Goal: Task Accomplishment & Management: Complete application form

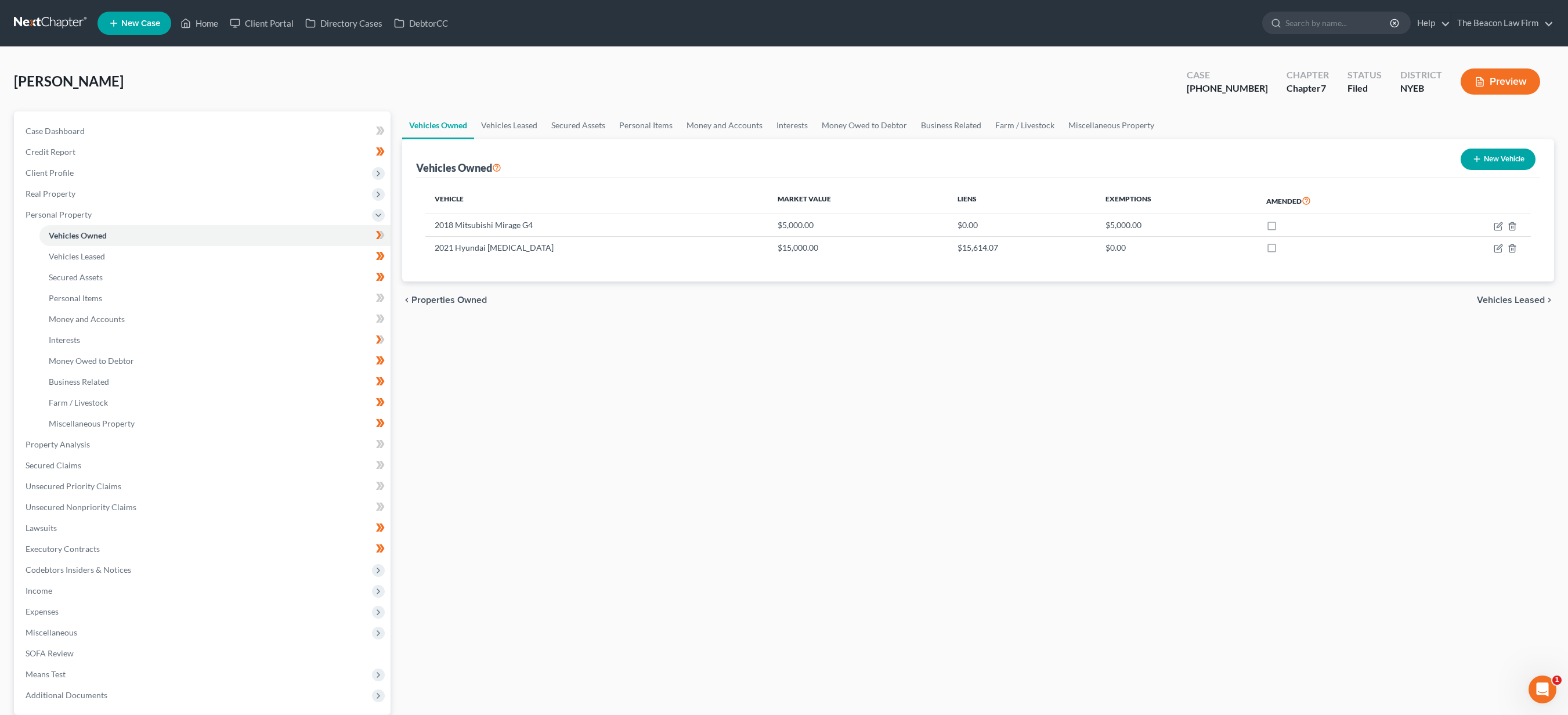
click at [73, 29] on link at bounding box center [50, 23] width 74 height 21
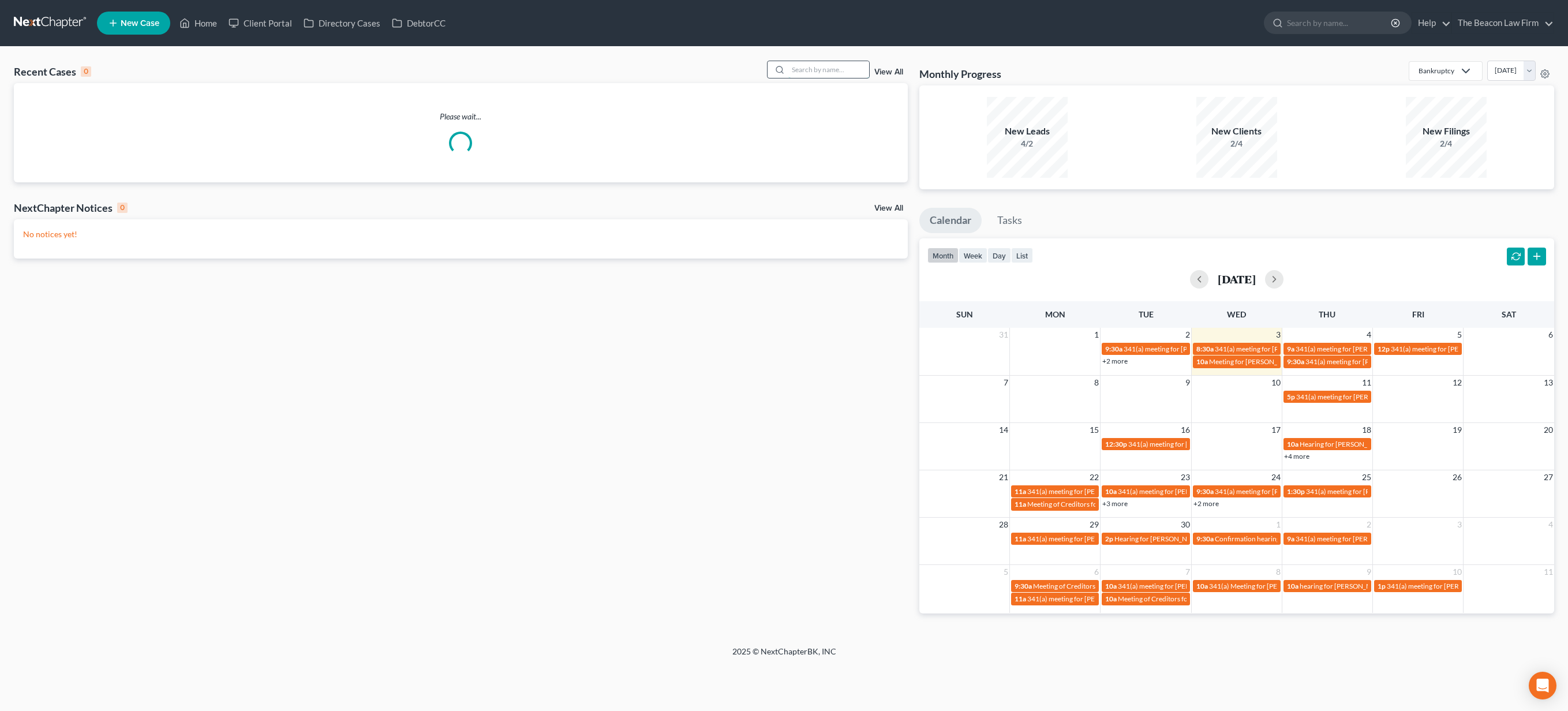
click at [840, 68] on input "search" at bounding box center [829, 69] width 81 height 17
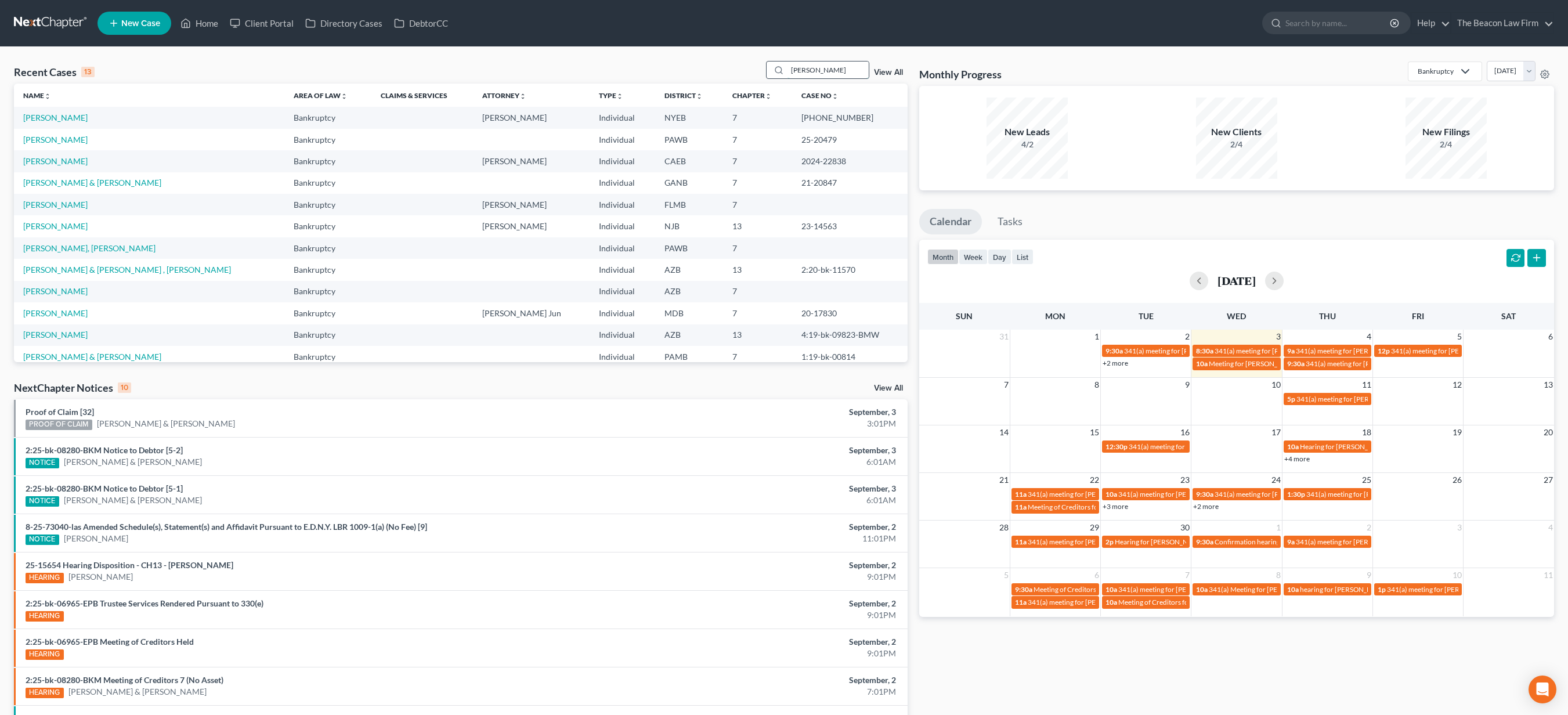
type input "[PERSON_NAME]"
drag, startPoint x: 845, startPoint y: 68, endPoint x: 81, endPoint y: 121, distance: 765.8
click at [81, 121] on link "[PERSON_NAME]" at bounding box center [55, 118] width 65 height 10
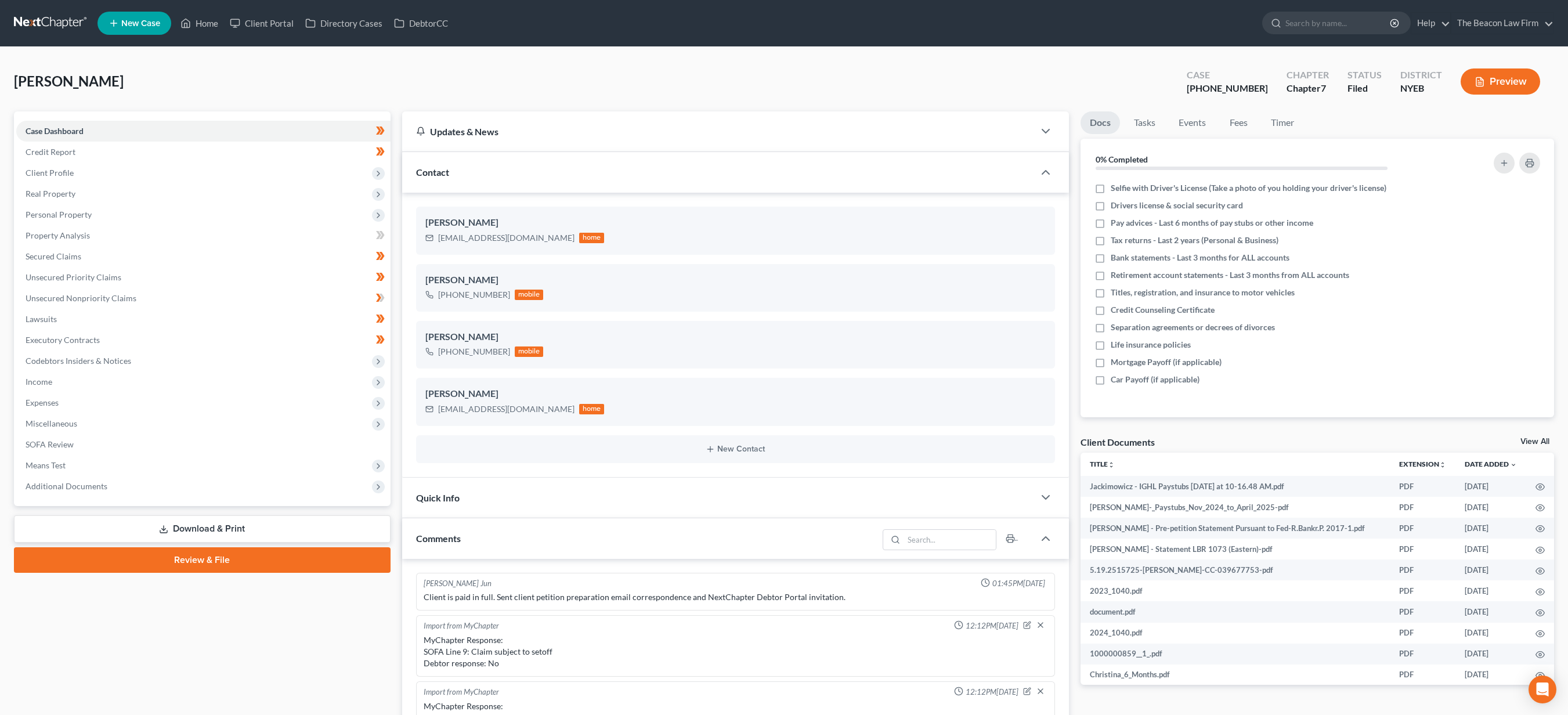
scroll to position [334, 0]
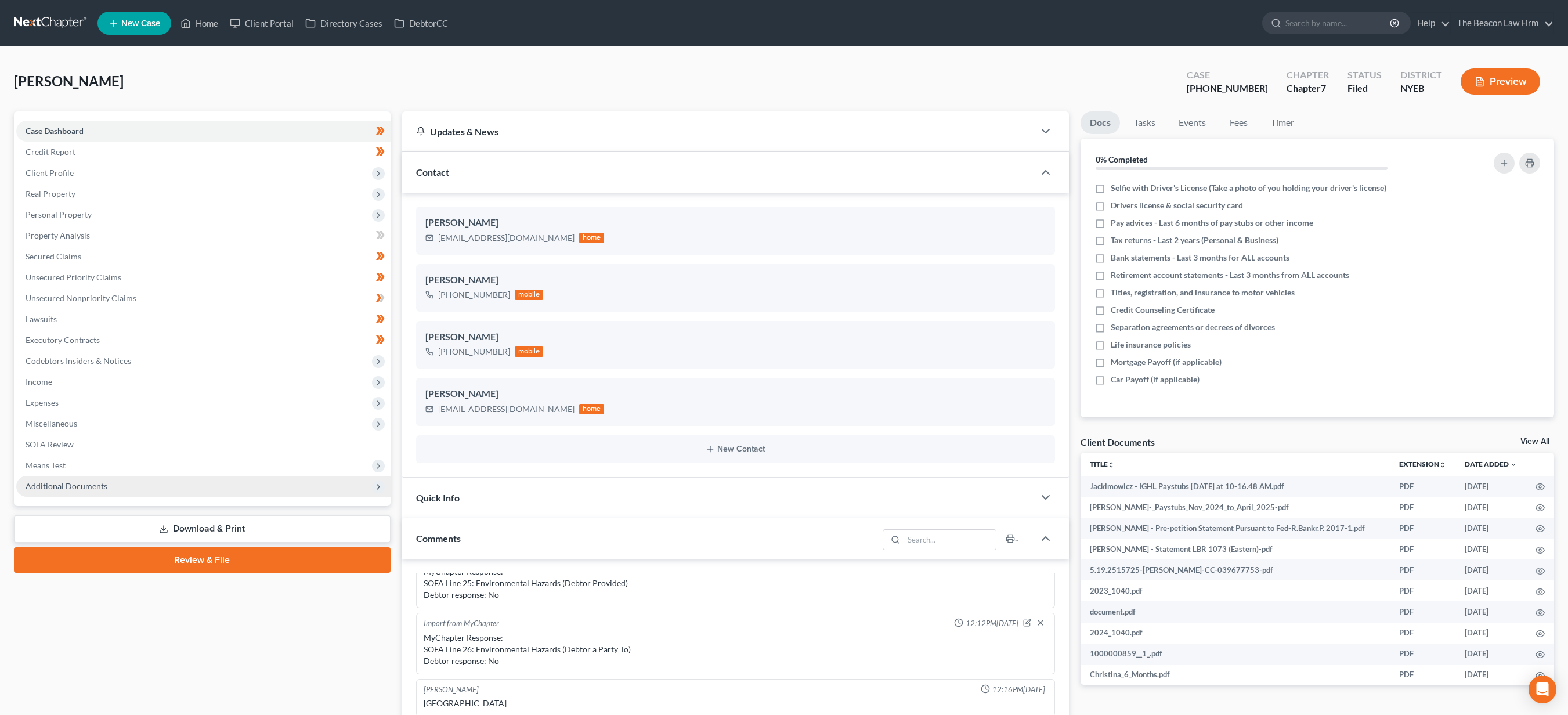
click at [112, 488] on span "Additional Documents" at bounding box center [203, 486] width 374 height 21
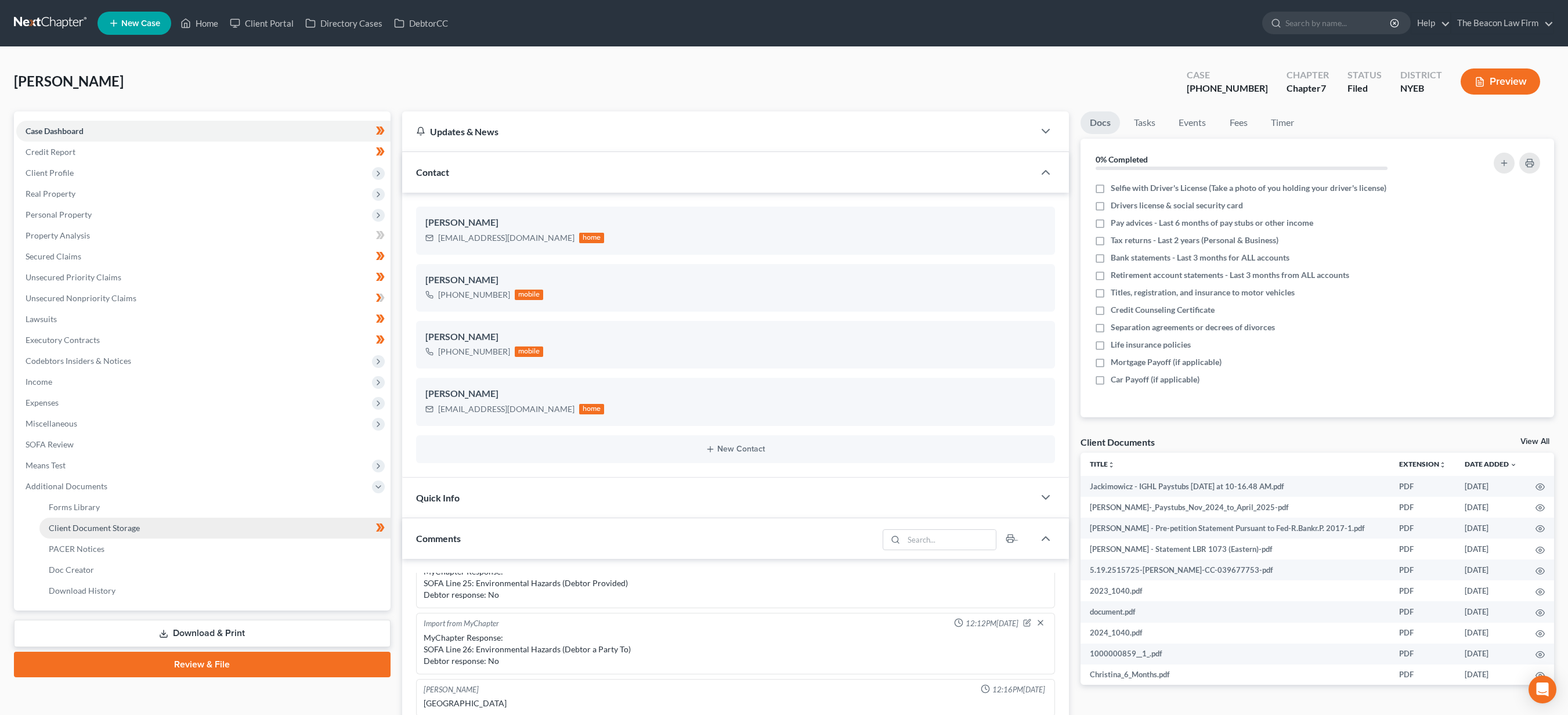
drag, startPoint x: 138, startPoint y: 526, endPoint x: 178, endPoint y: 533, distance: 40.6
click at [138, 526] on span "Client Document Storage" at bounding box center [94, 528] width 91 height 10
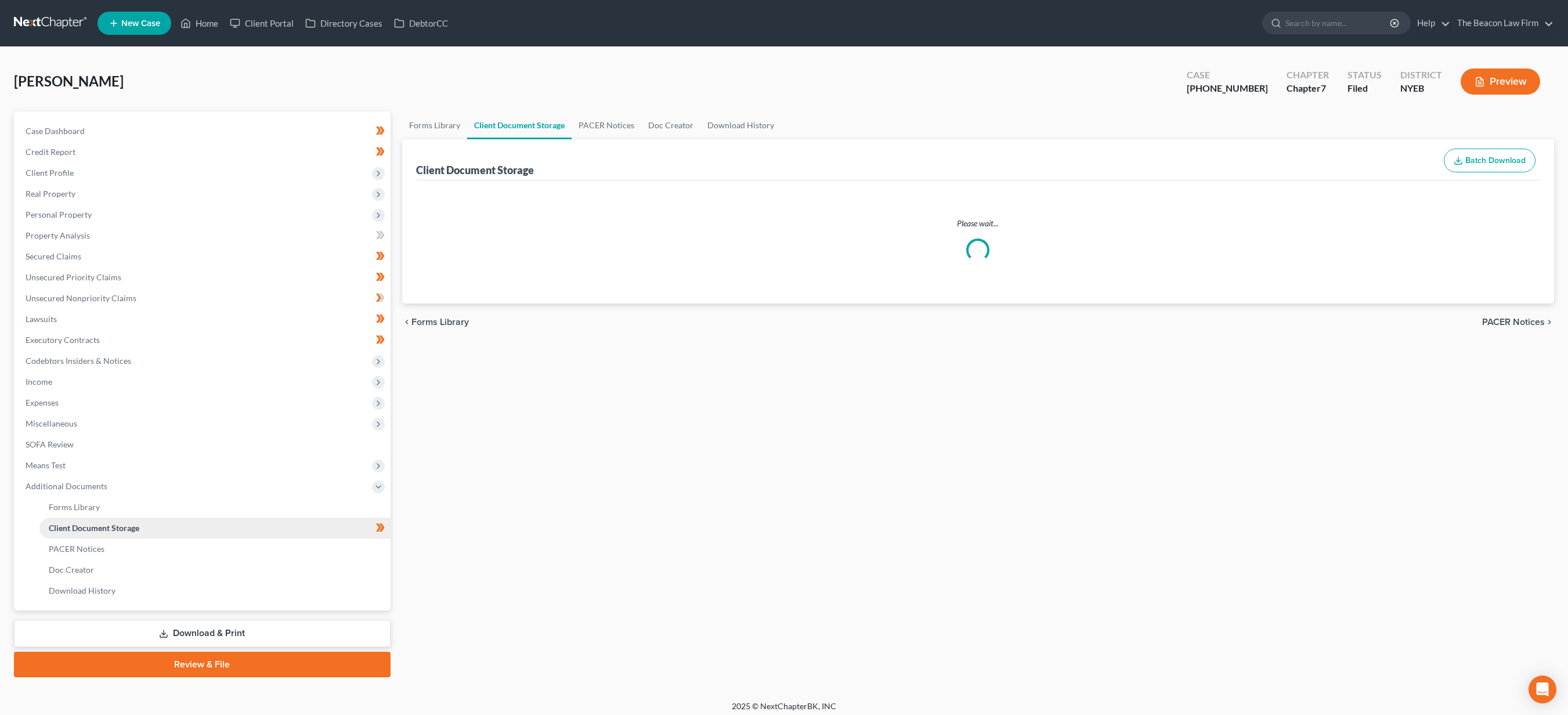
select select "0"
select select "3"
select select "2"
select select "1"
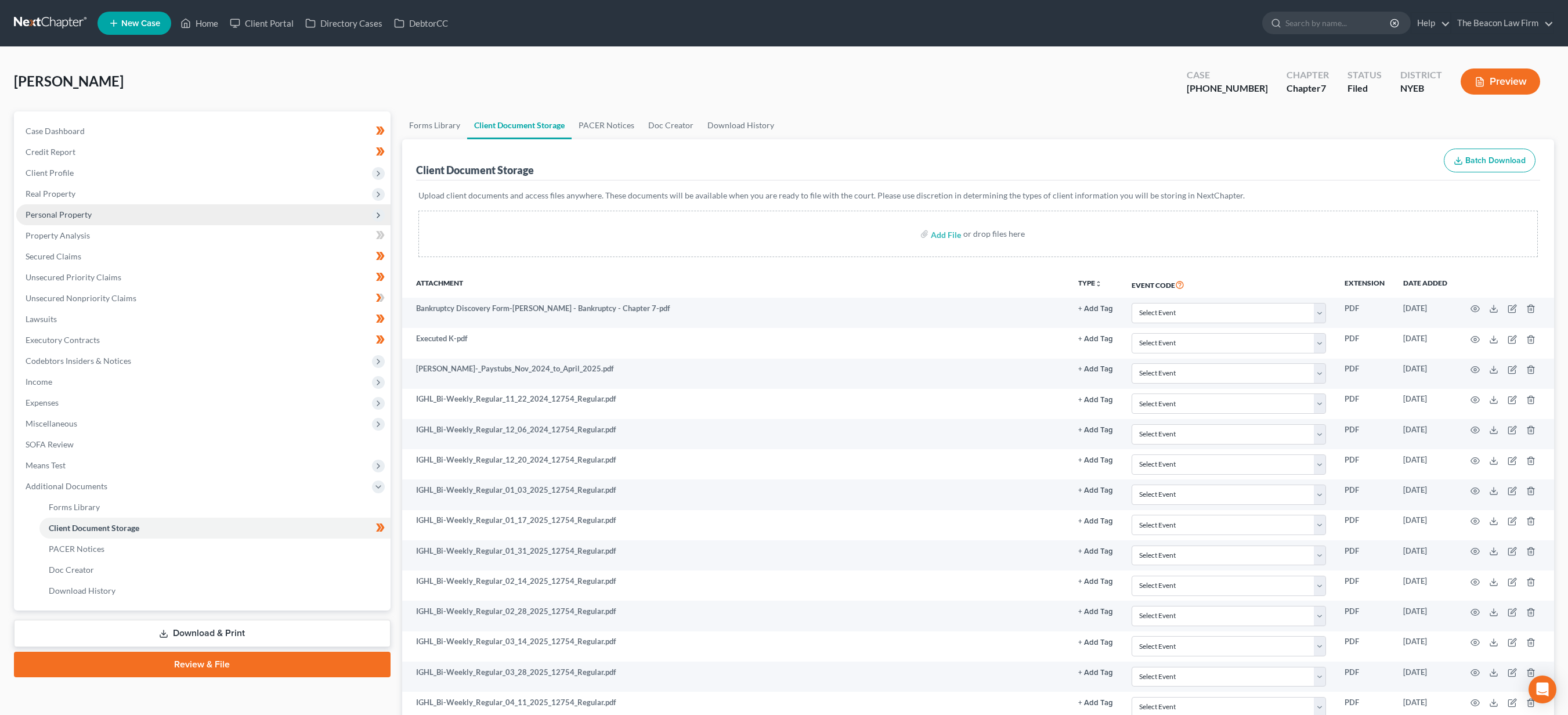
click at [86, 214] on span "Personal Property" at bounding box center [58, 214] width 66 height 10
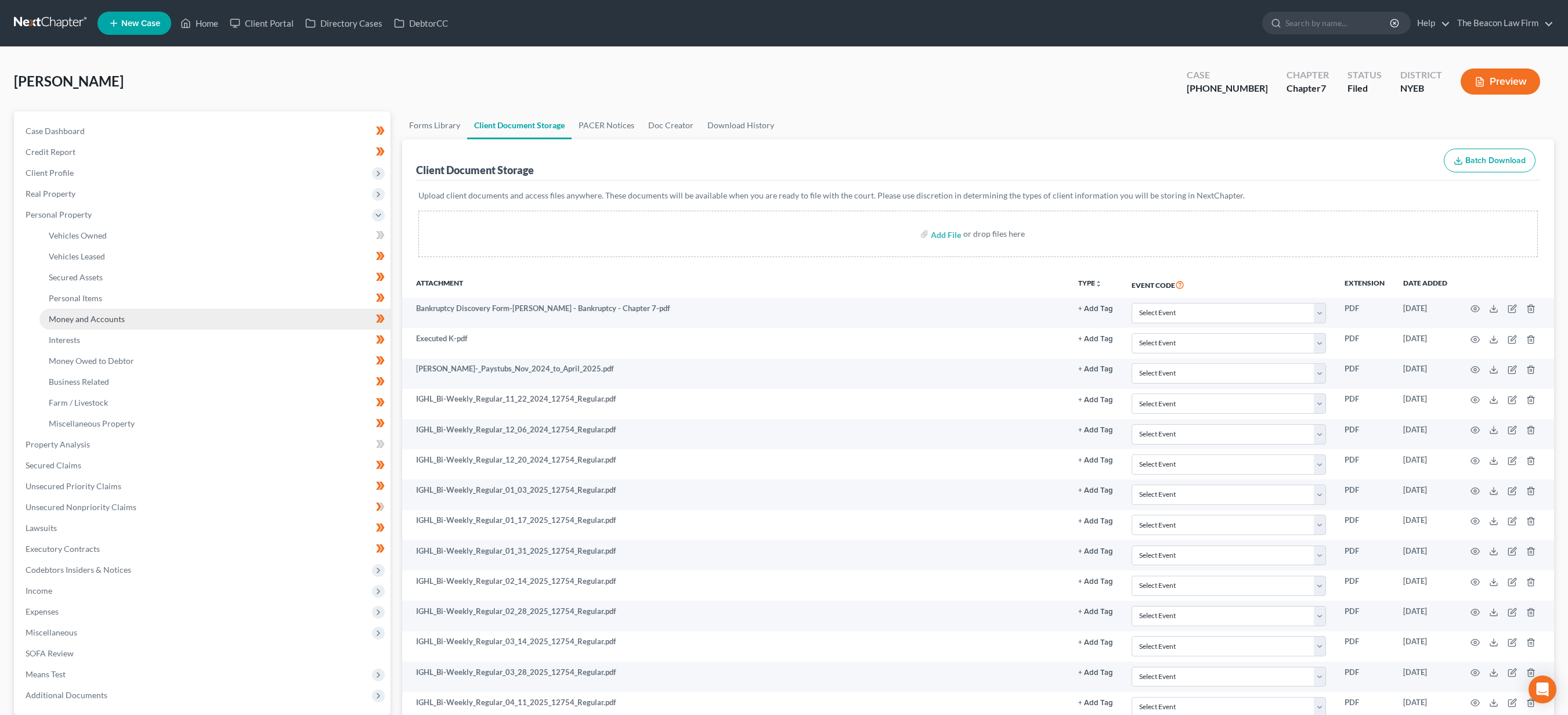
click at [86, 317] on span "Money and Accounts" at bounding box center [86, 319] width 76 height 10
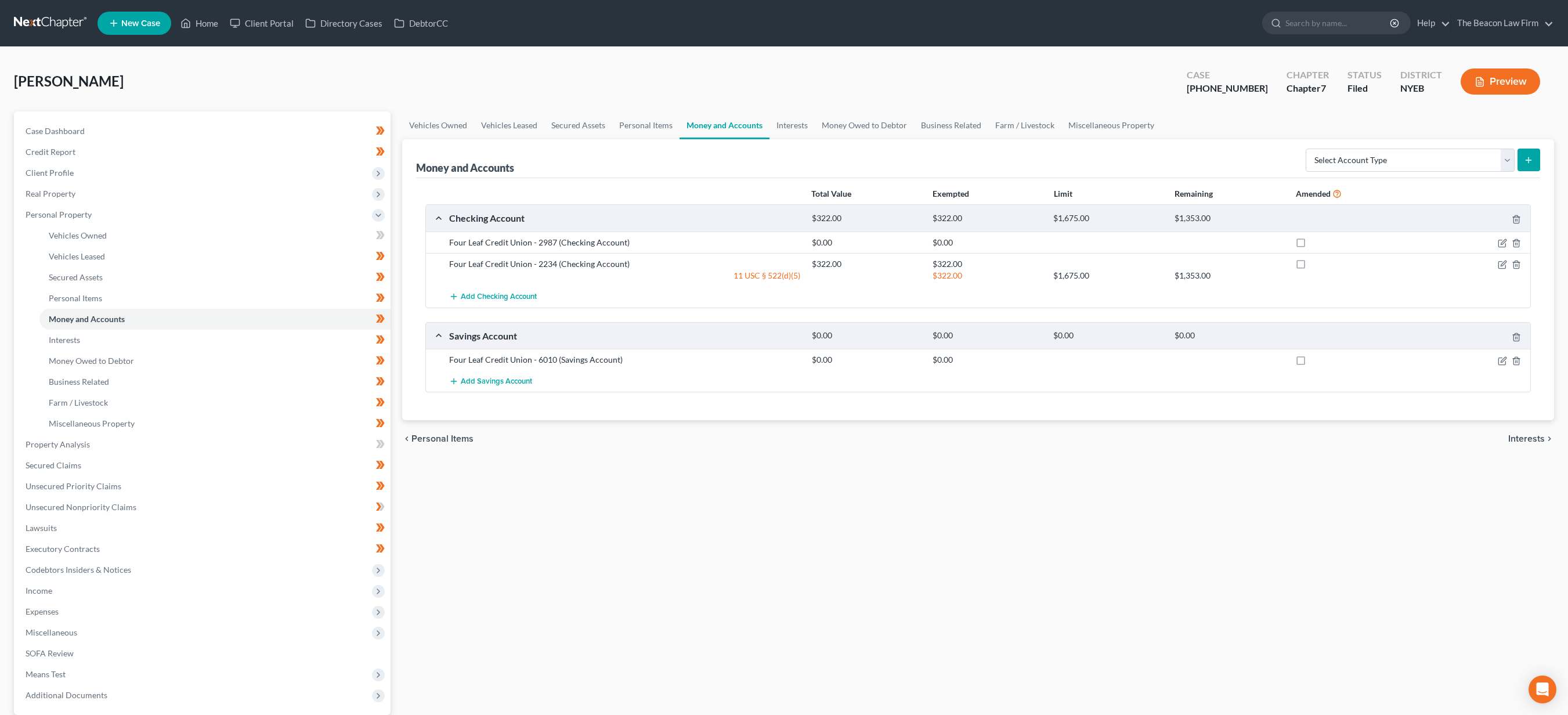
click at [1539, 262] on div "Total Value Exempted Limit Remaining Amended Checking Account $322.00 $322.00 $…" at bounding box center [978, 299] width 1125 height 242
click at [74, 30] on link at bounding box center [50, 23] width 74 height 21
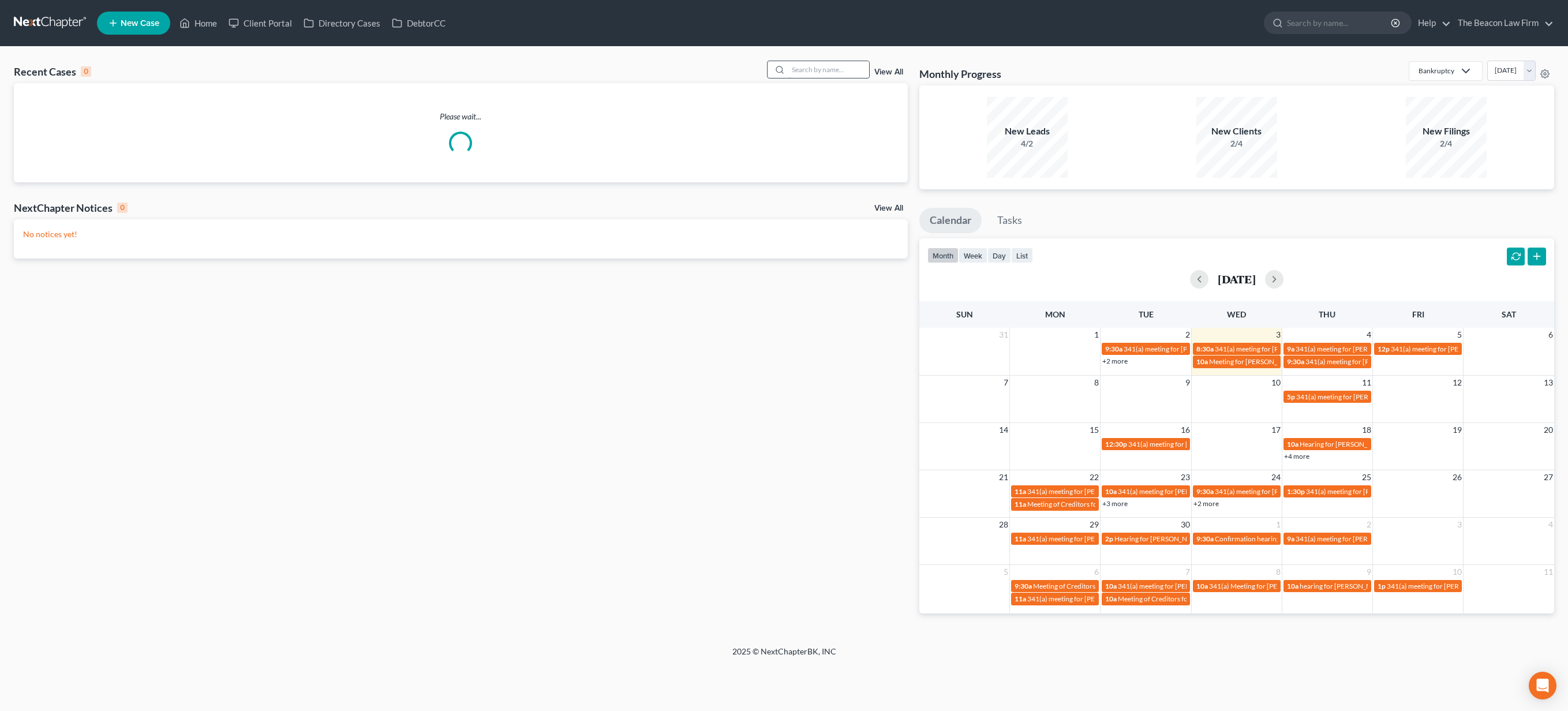
click at [836, 72] on input "search" at bounding box center [829, 69] width 81 height 17
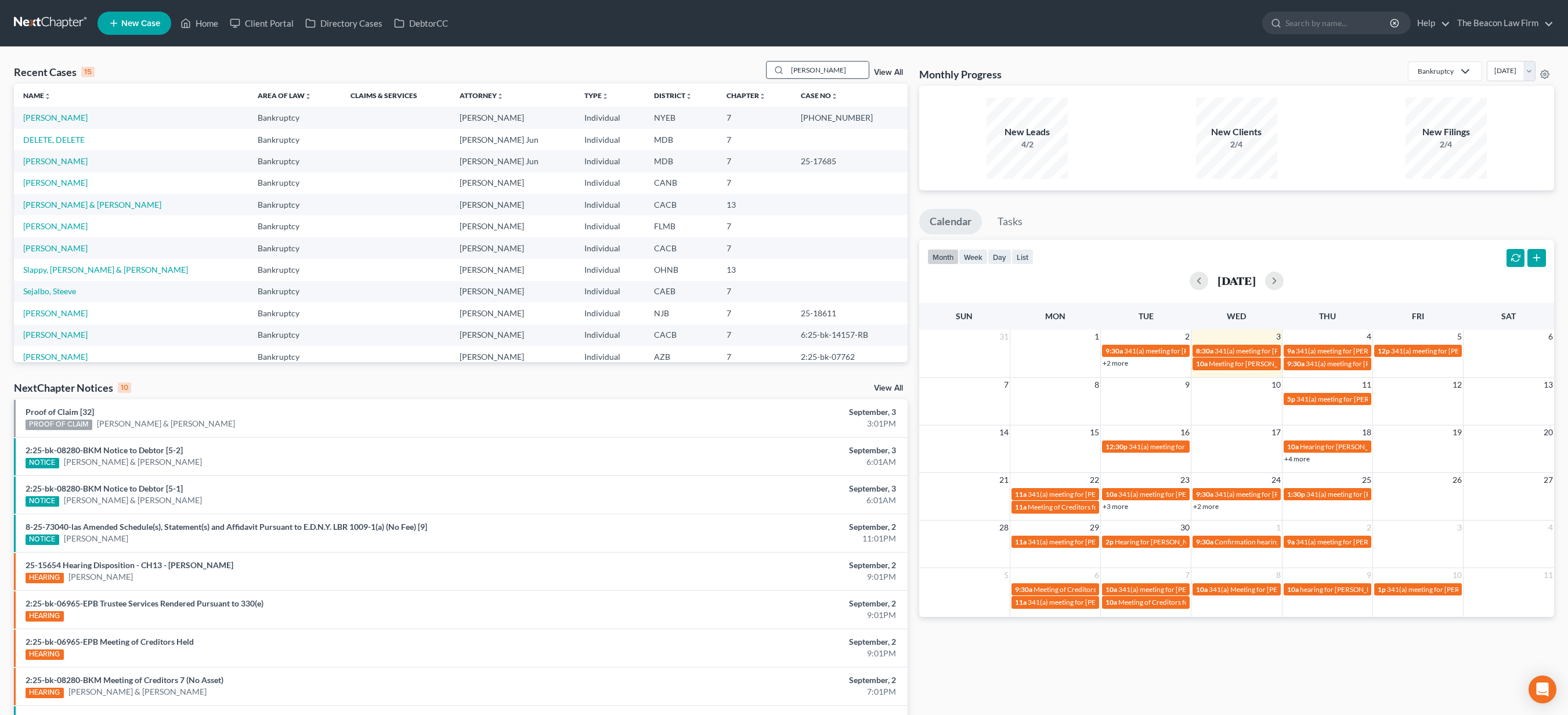
type input "seth"
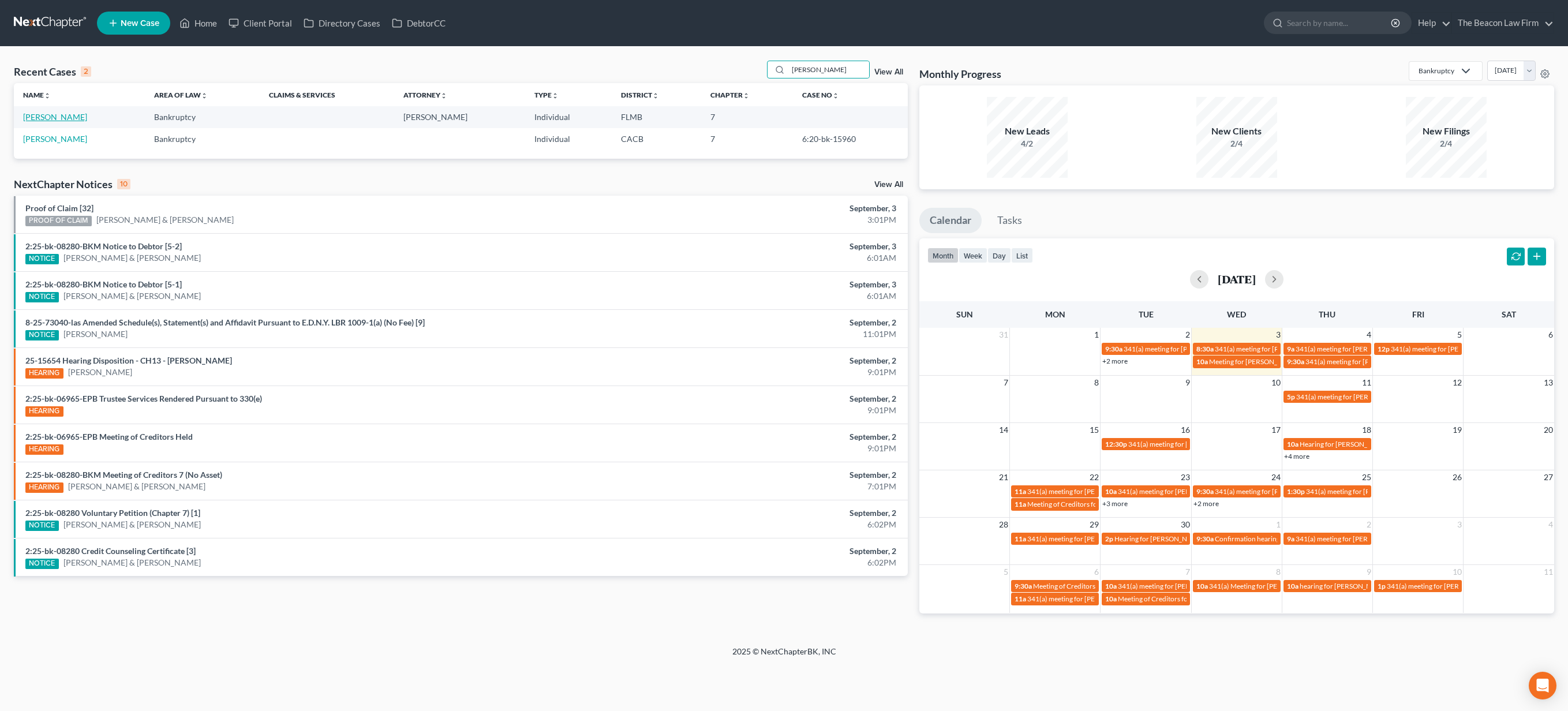
click at [63, 118] on link "[PERSON_NAME]" at bounding box center [55, 117] width 64 height 10
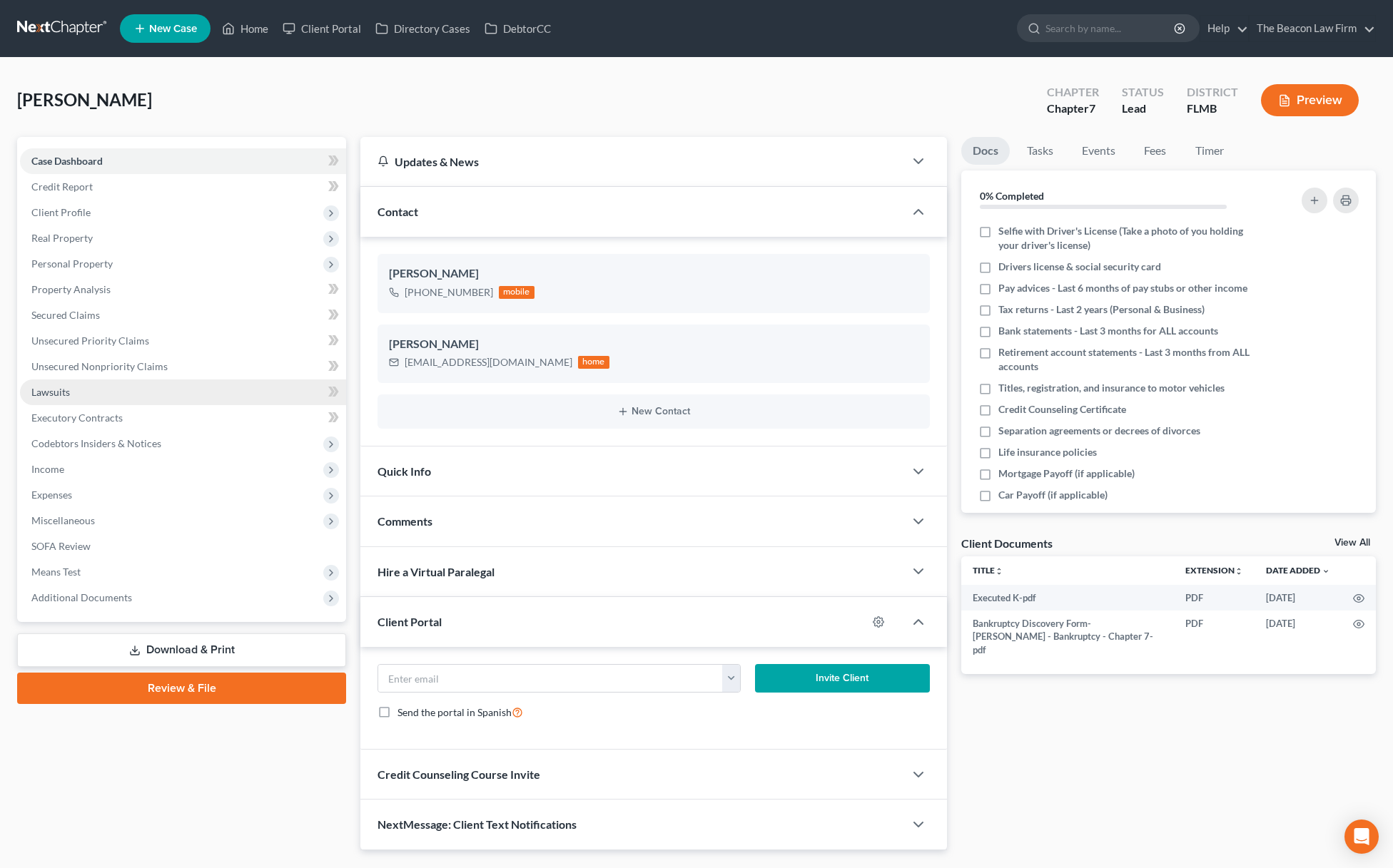
click at [60, 389] on span "Lawsuits" at bounding box center [50, 392] width 38 height 12
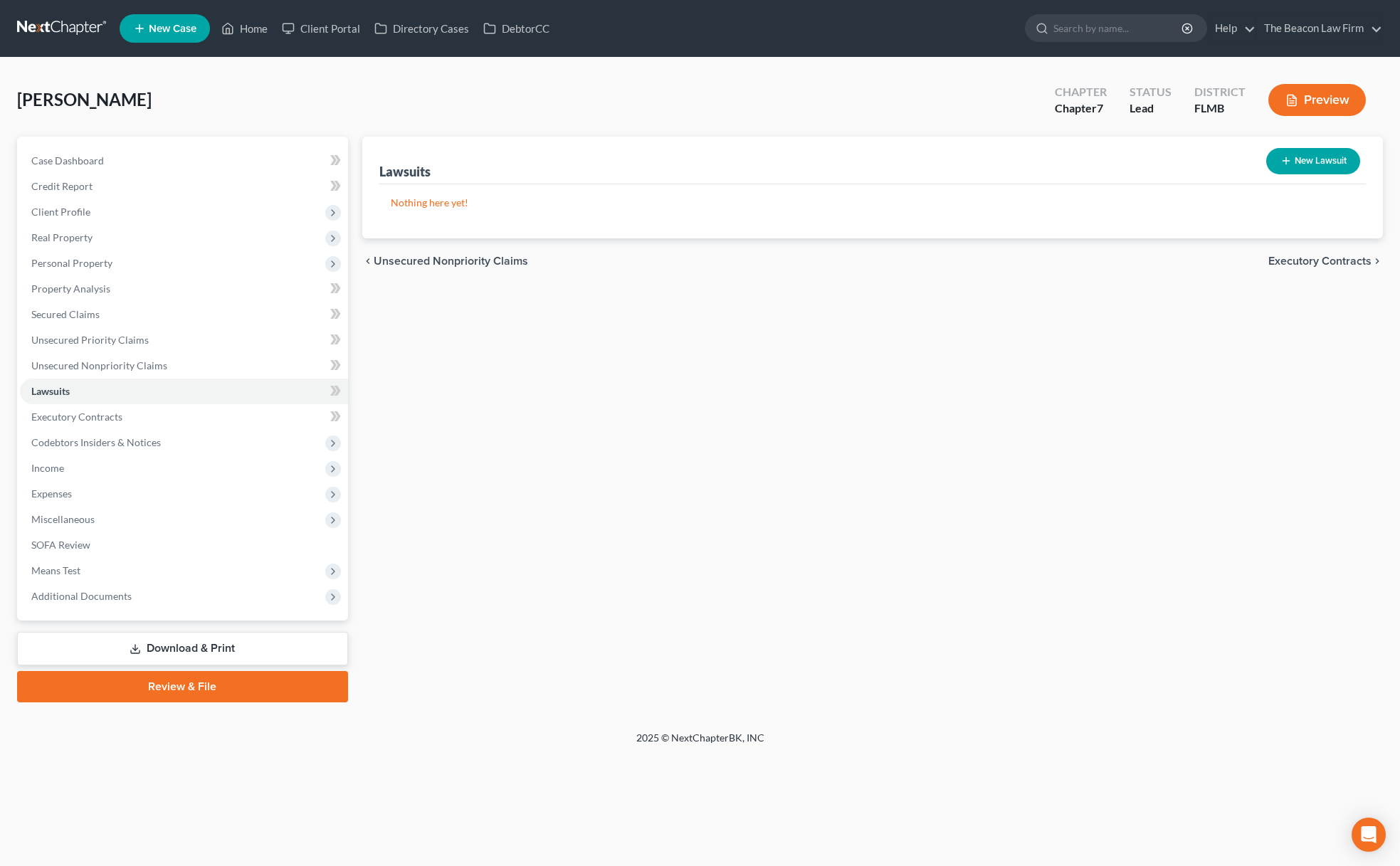
click at [1299, 162] on button "New Lawsuit" at bounding box center [1313, 161] width 94 height 26
select select "0"
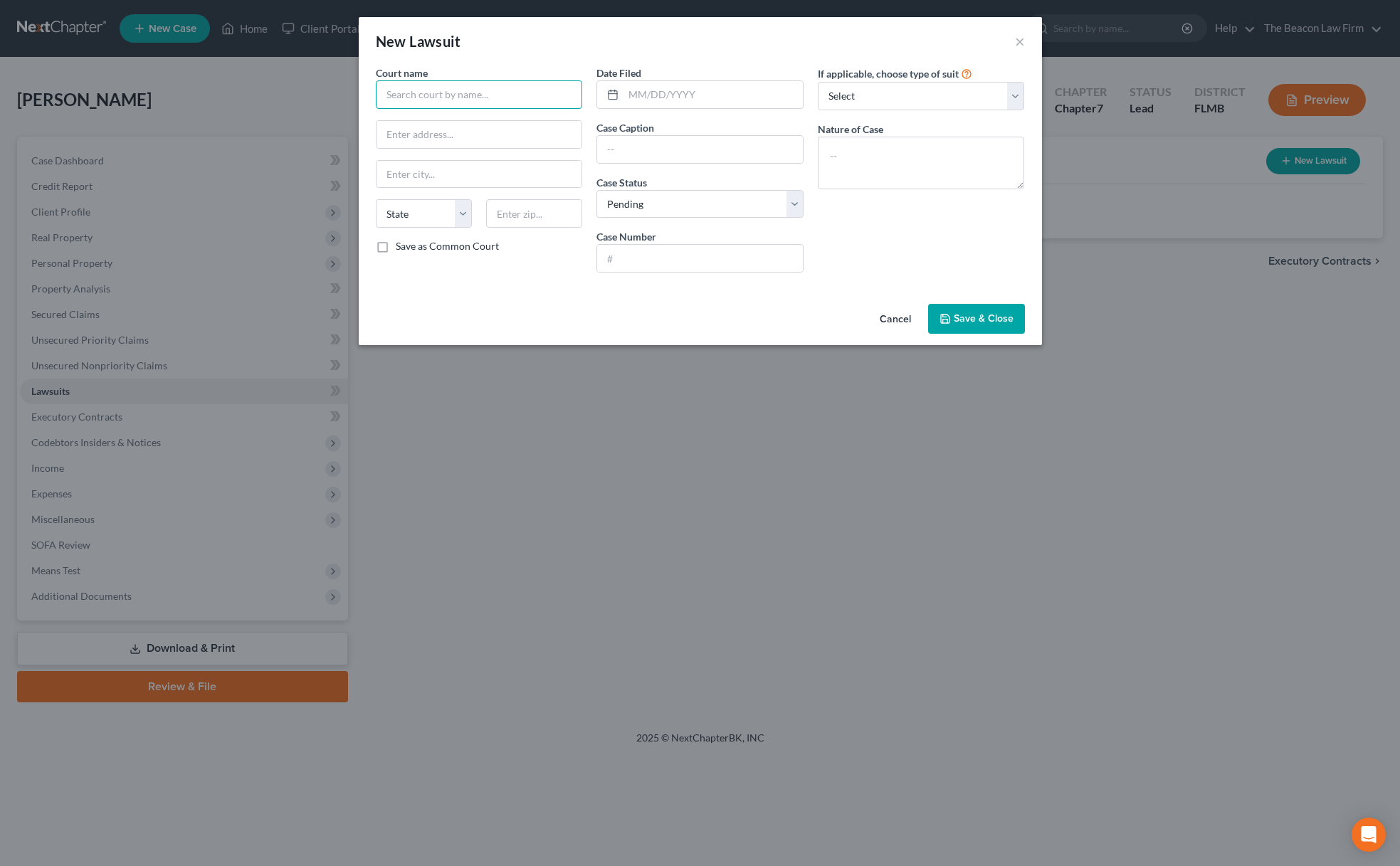
click at [436, 97] on input "text" at bounding box center [478, 94] width 207 height 28
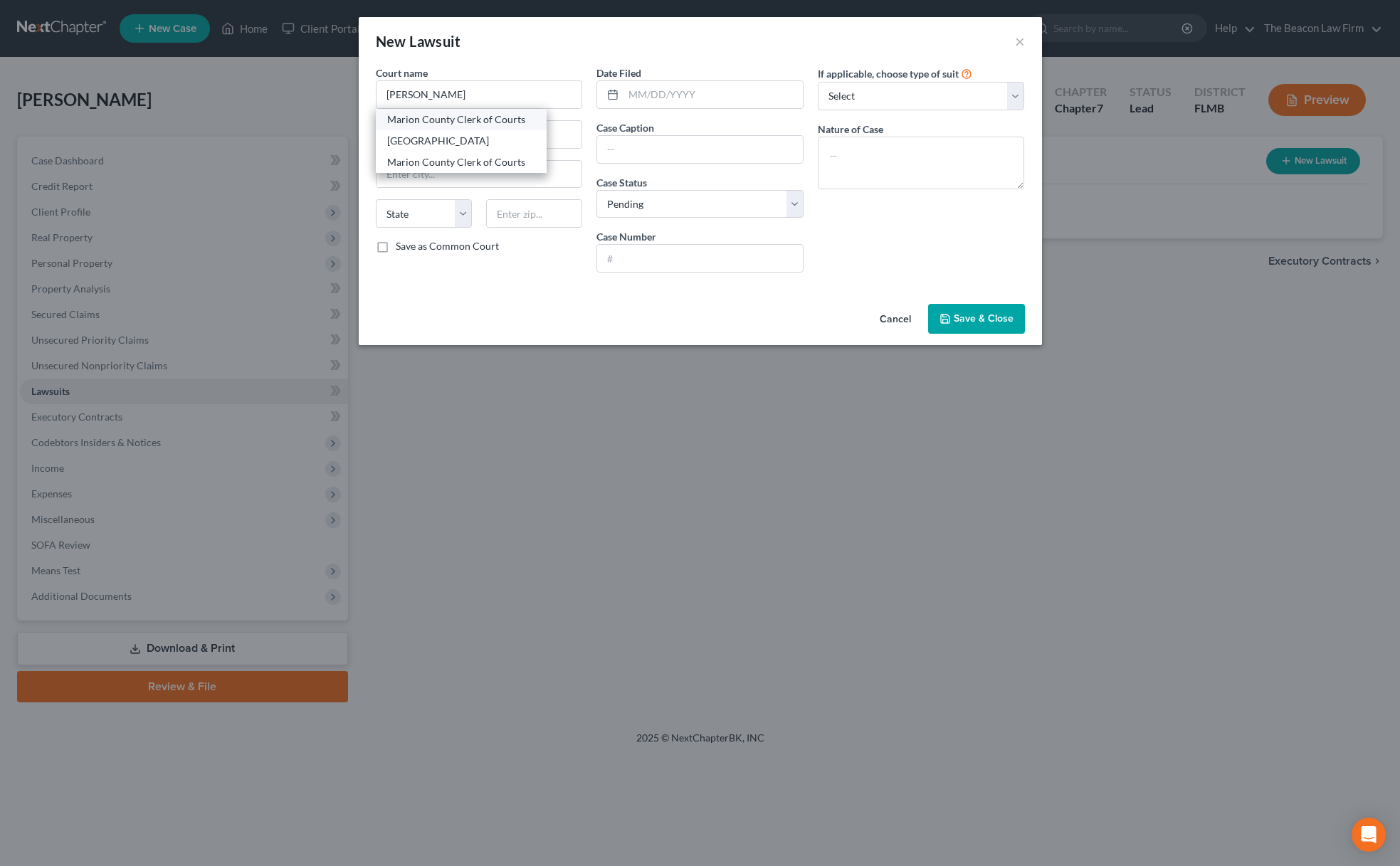
click at [432, 118] on div "Marion County Clerk of Courts" at bounding box center [461, 120] width 148 height 15
type input "Marion County Clerk of Courts"
type input "110 NW 1st Ave #1"
type input "Ocala"
select select "10"
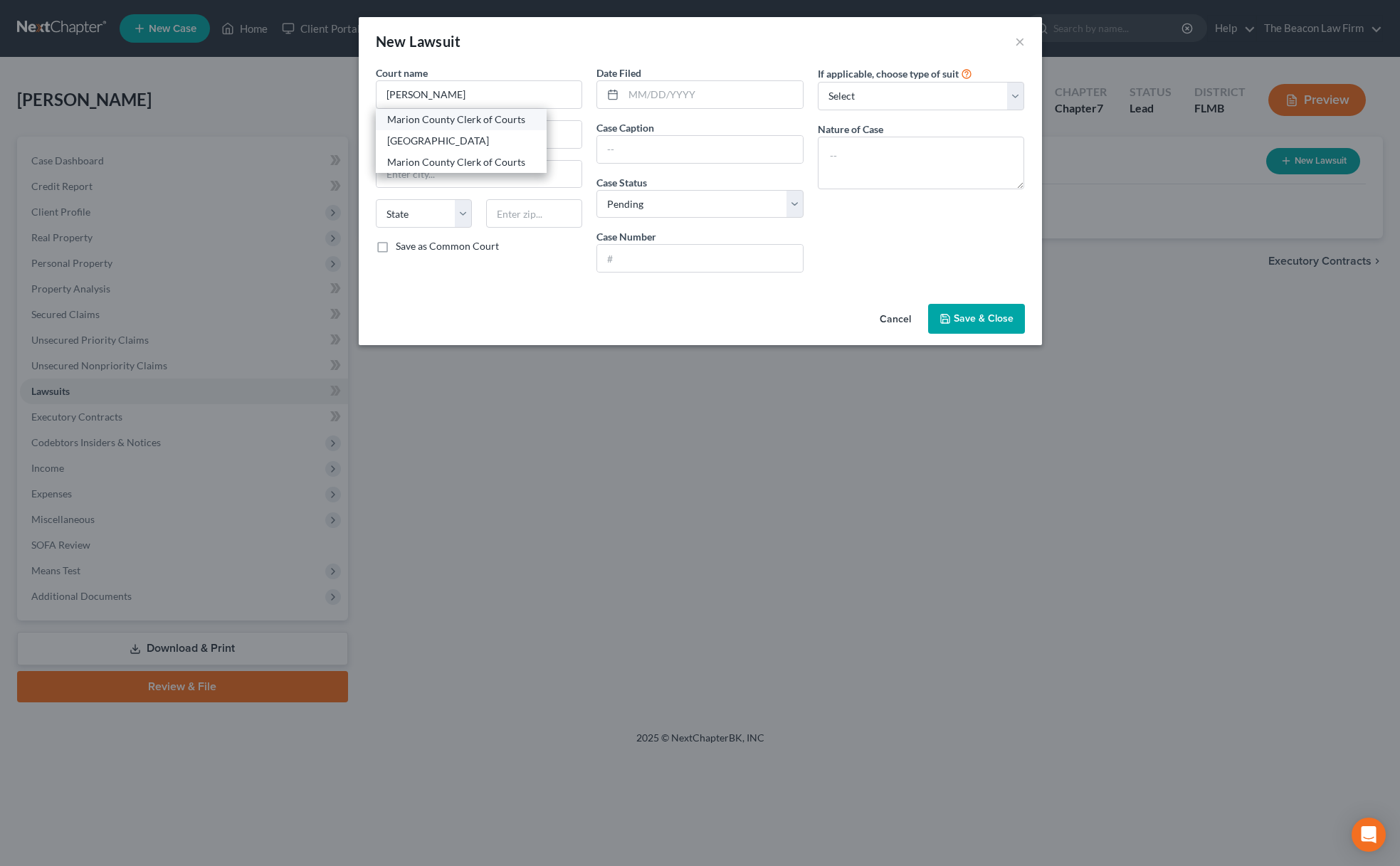
type input "34475"
click at [640, 263] on input "text" at bounding box center [700, 259] width 206 height 27
paste input "422025SC005665SCAXMX"
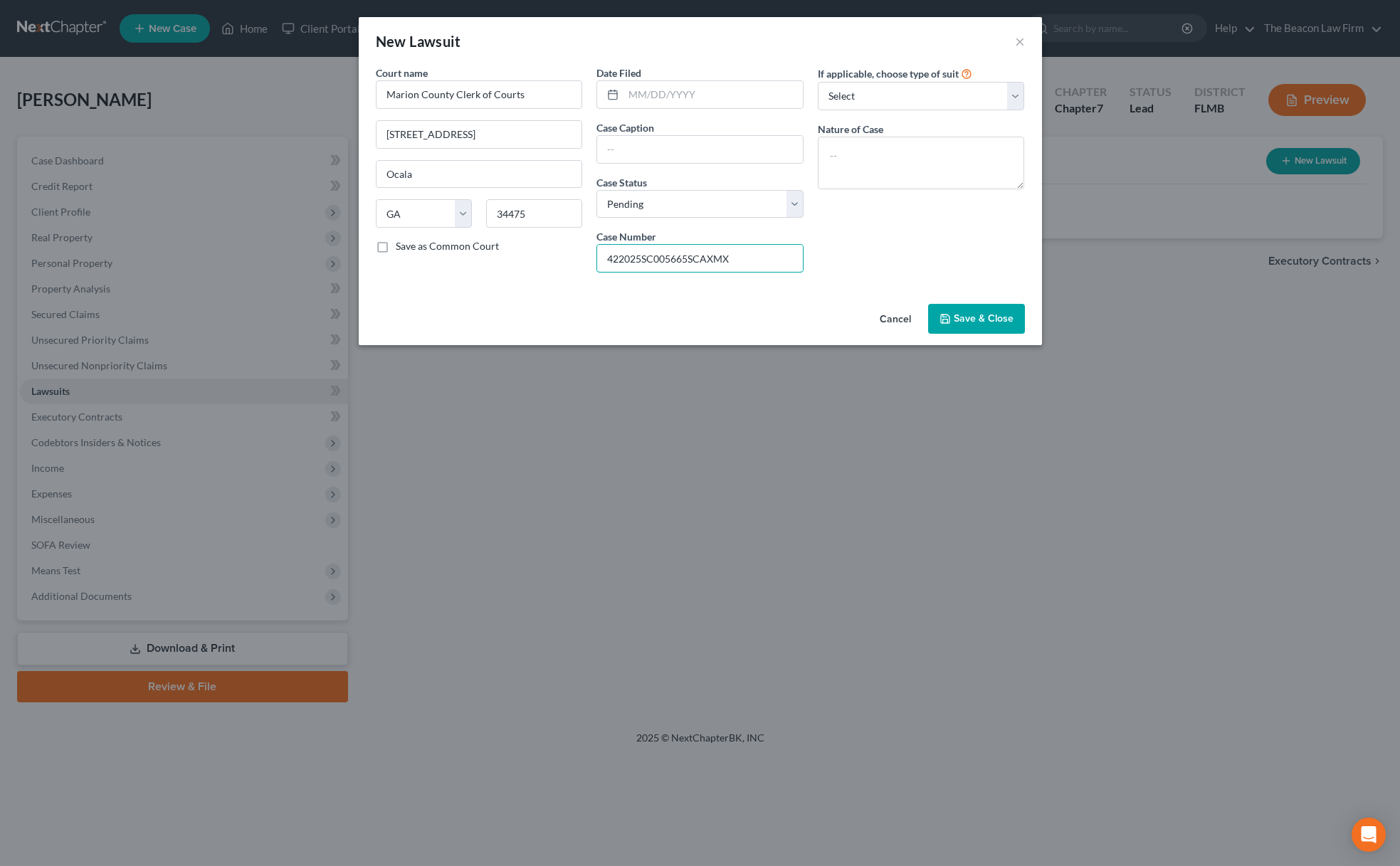
drag, startPoint x: 619, startPoint y: 257, endPoint x: 530, endPoint y: 248, distance: 89.5
click at [530, 248] on div "Court name * Marion County Clerk of Courts 110 NW 1st Ave #1 Ocala State AL AK …" at bounding box center [700, 175] width 663 height 219
type input "2025SC005665SCAXMX"
click at [733, 101] on input "text" at bounding box center [713, 95] width 179 height 27
type input "08/08/2025"
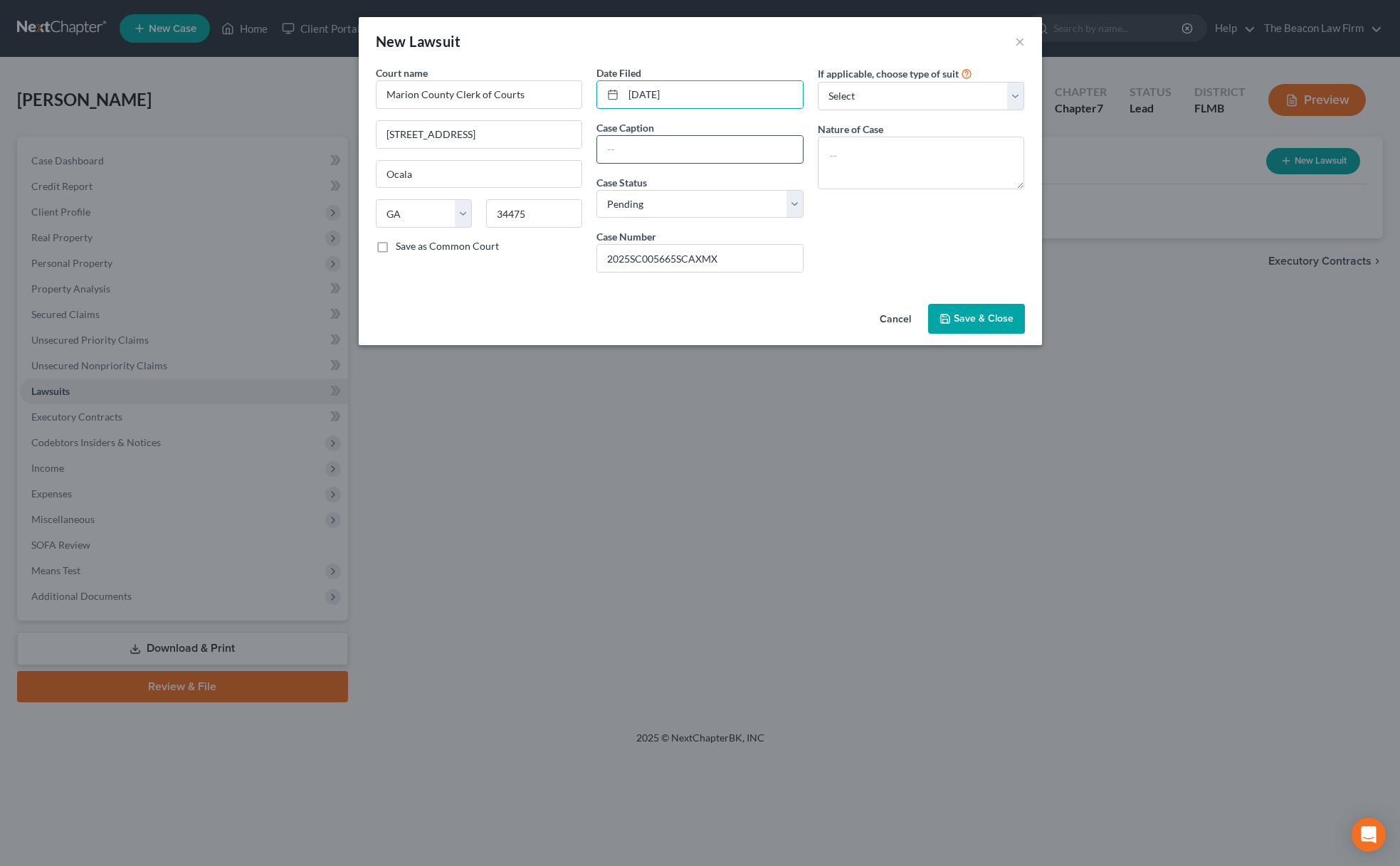
click at [640, 152] on input "text" at bounding box center [700, 150] width 206 height 27
type input "Bank of America, NA vs. Seth Mumford"
click at [1021, 314] on button "Save & Close" at bounding box center [975, 319] width 97 height 29
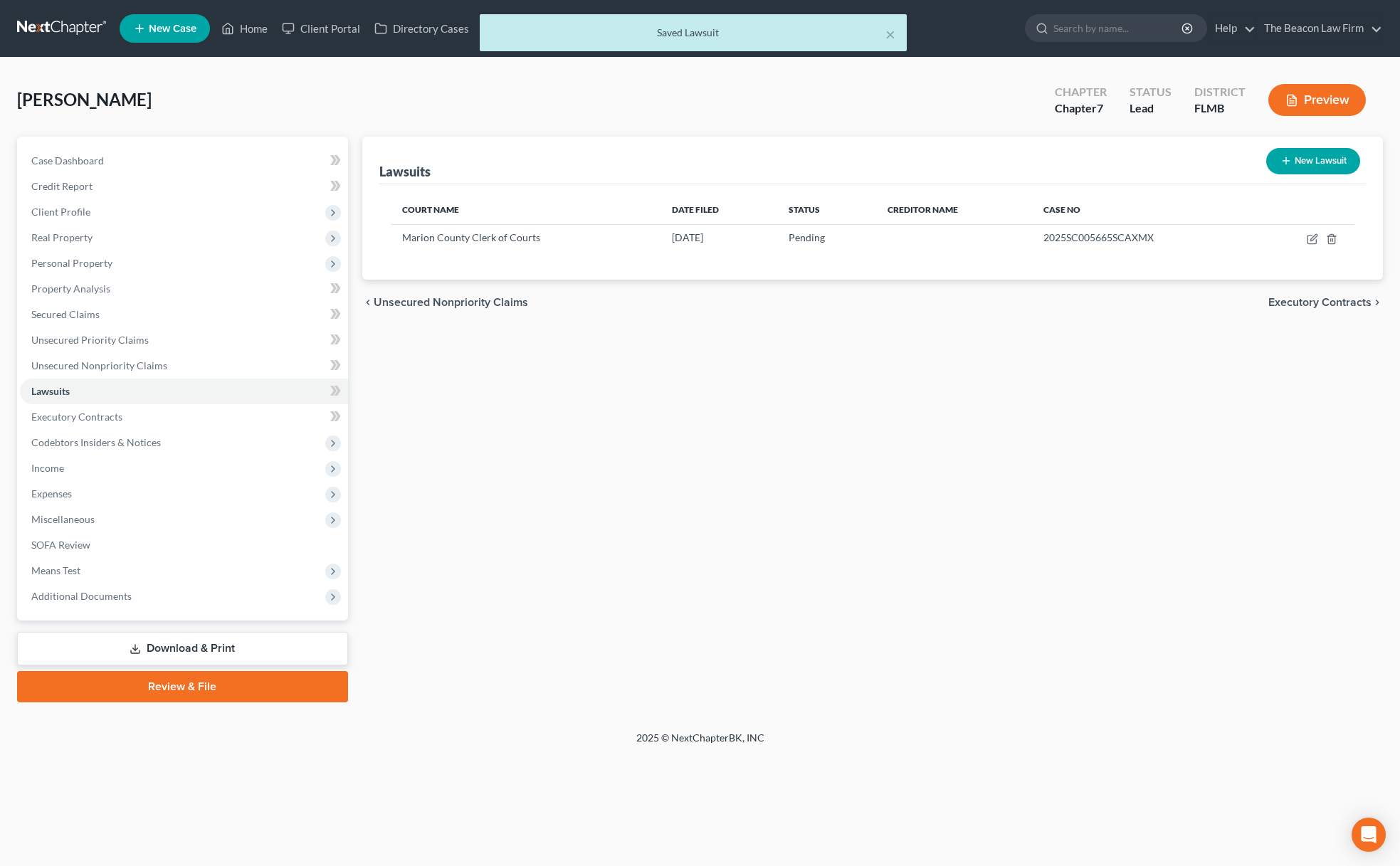
click at [1312, 160] on button "New Lawsuit" at bounding box center [1313, 161] width 94 height 26
select select "0"
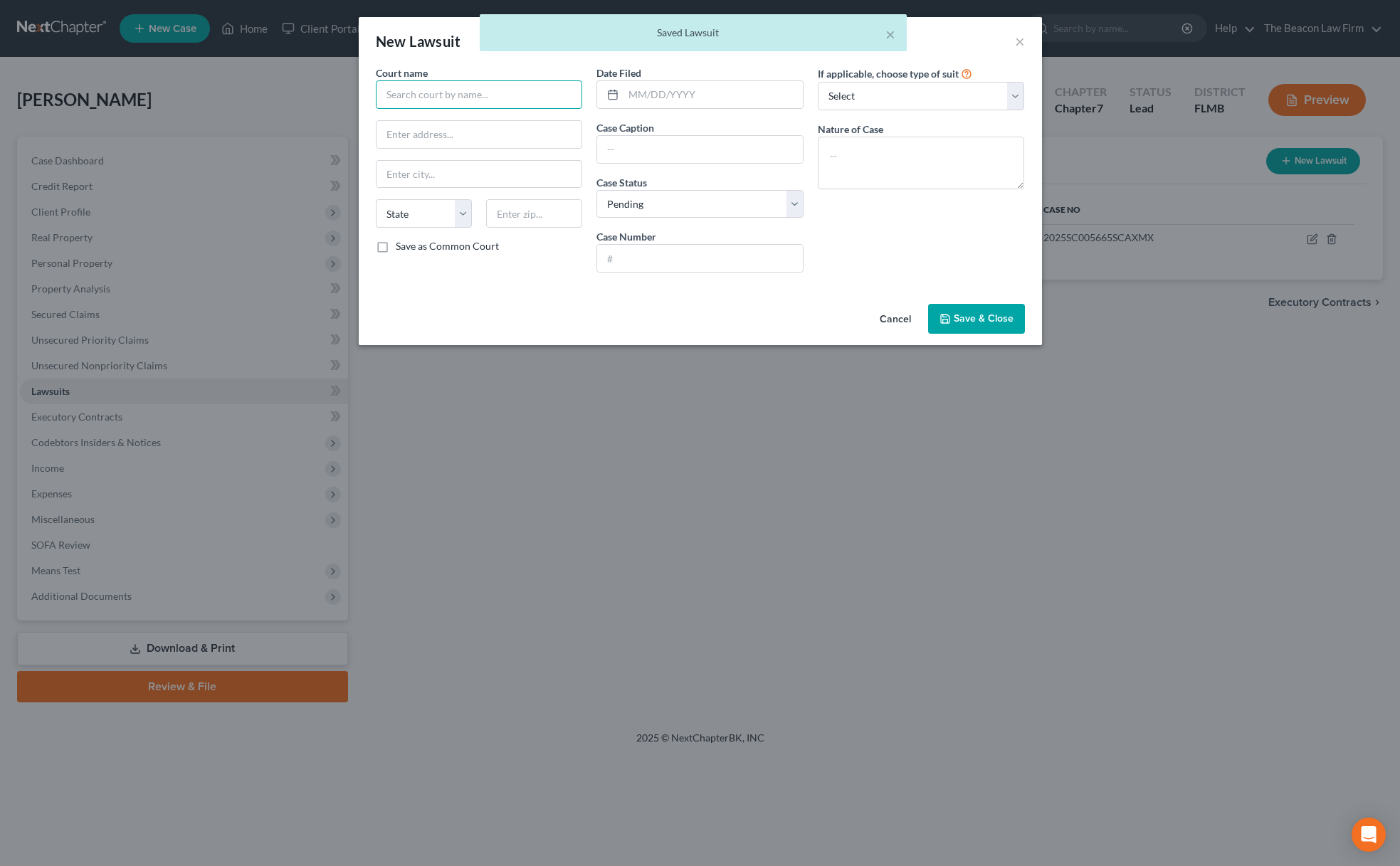
click at [452, 85] on input "text" at bounding box center [478, 94] width 207 height 28
click at [653, 151] on input "text" at bounding box center [700, 150] width 206 height 27
paste input "Bank of America, NA vs. Seth Mumford"
type input "Bank of America, NA vs. Seth Mumford"
click at [438, 92] on input "text" at bounding box center [478, 94] width 207 height 28
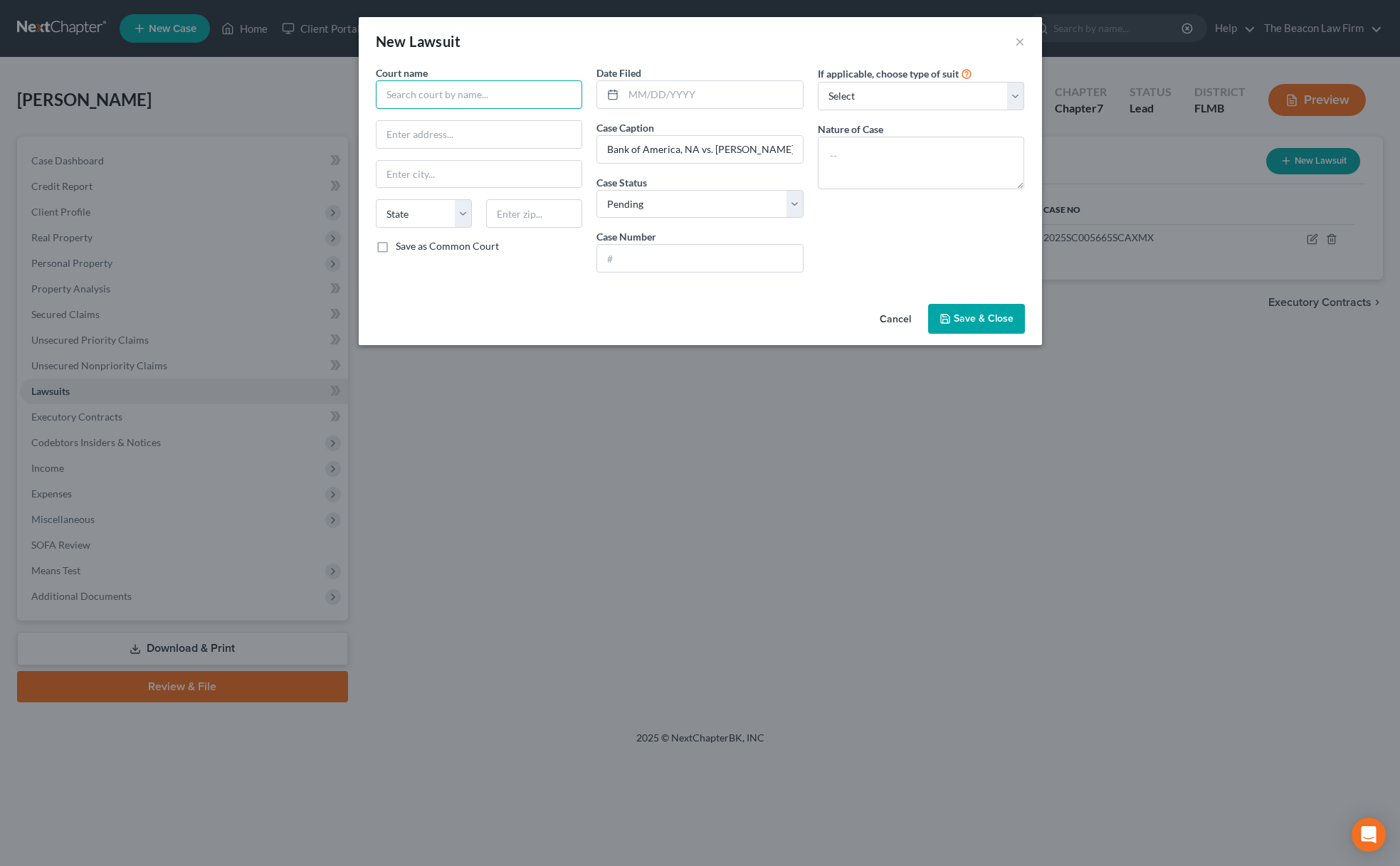
type input "B"
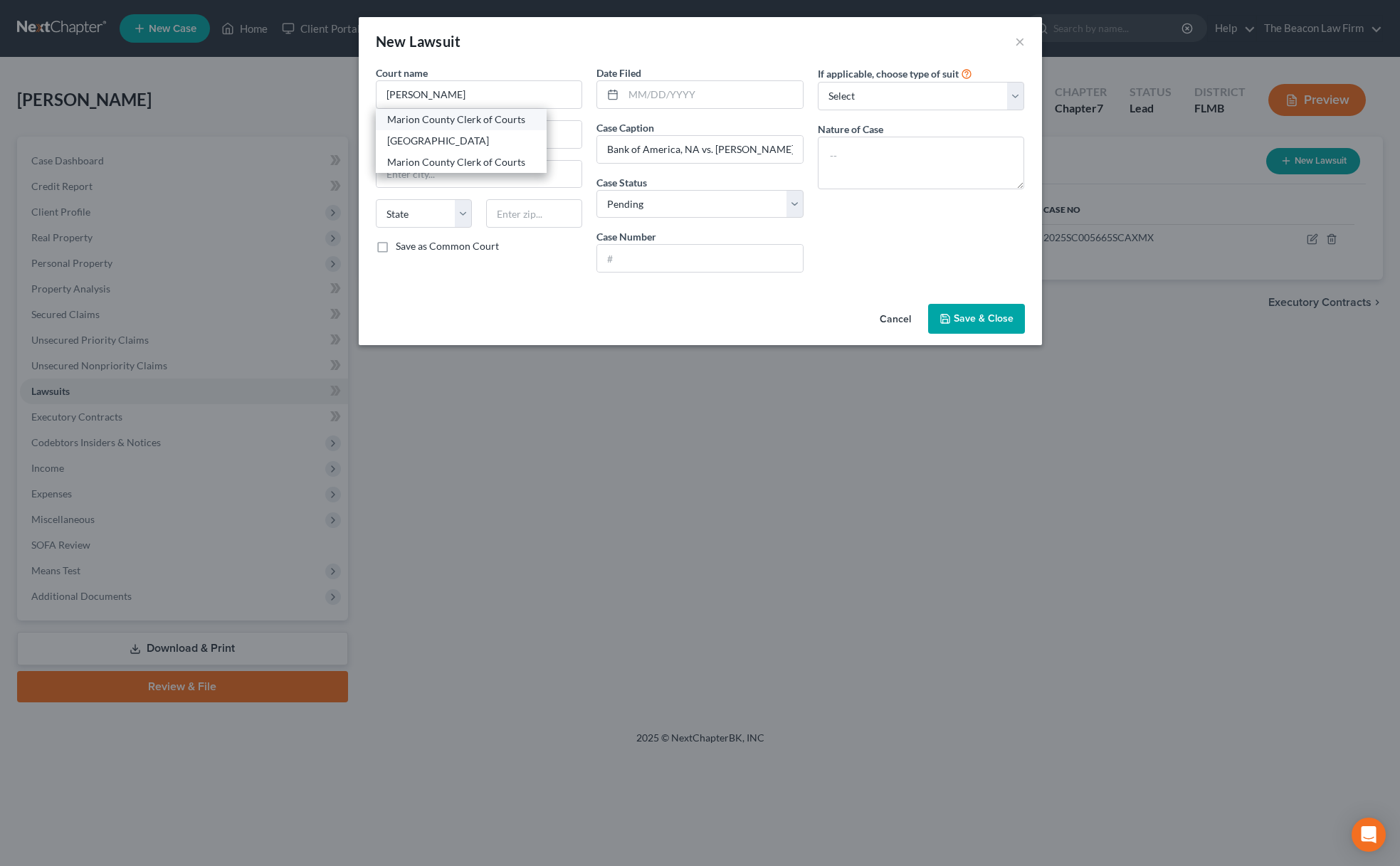
click at [447, 121] on div "Marion County Clerk of Courts" at bounding box center [461, 120] width 148 height 15
type input "Marion County Clerk of Courts"
type input "110 NW 1st Ave #1"
type input "Ocala"
select select "10"
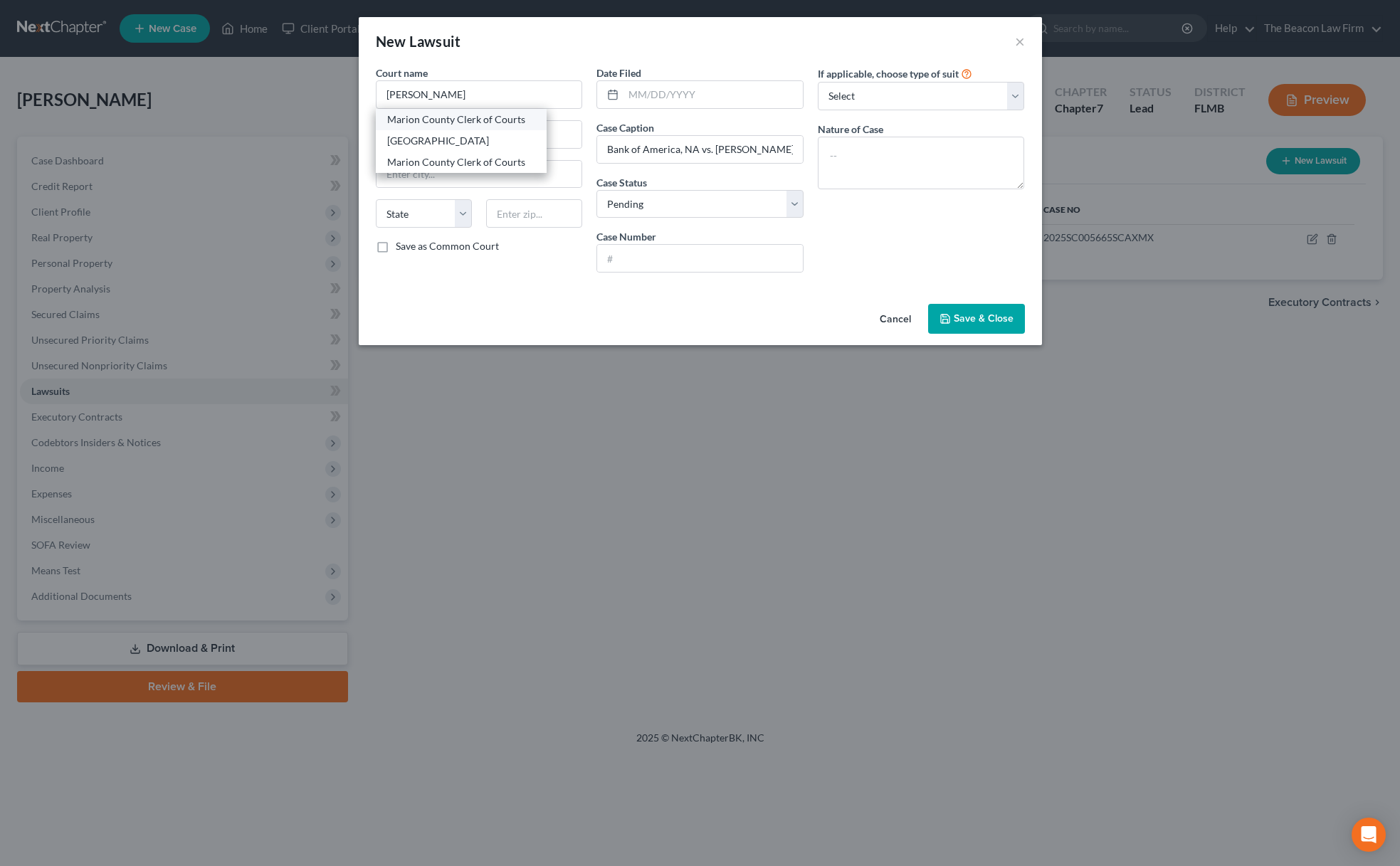
type input "34475"
click at [694, 260] on input "text" at bounding box center [700, 259] width 206 height 27
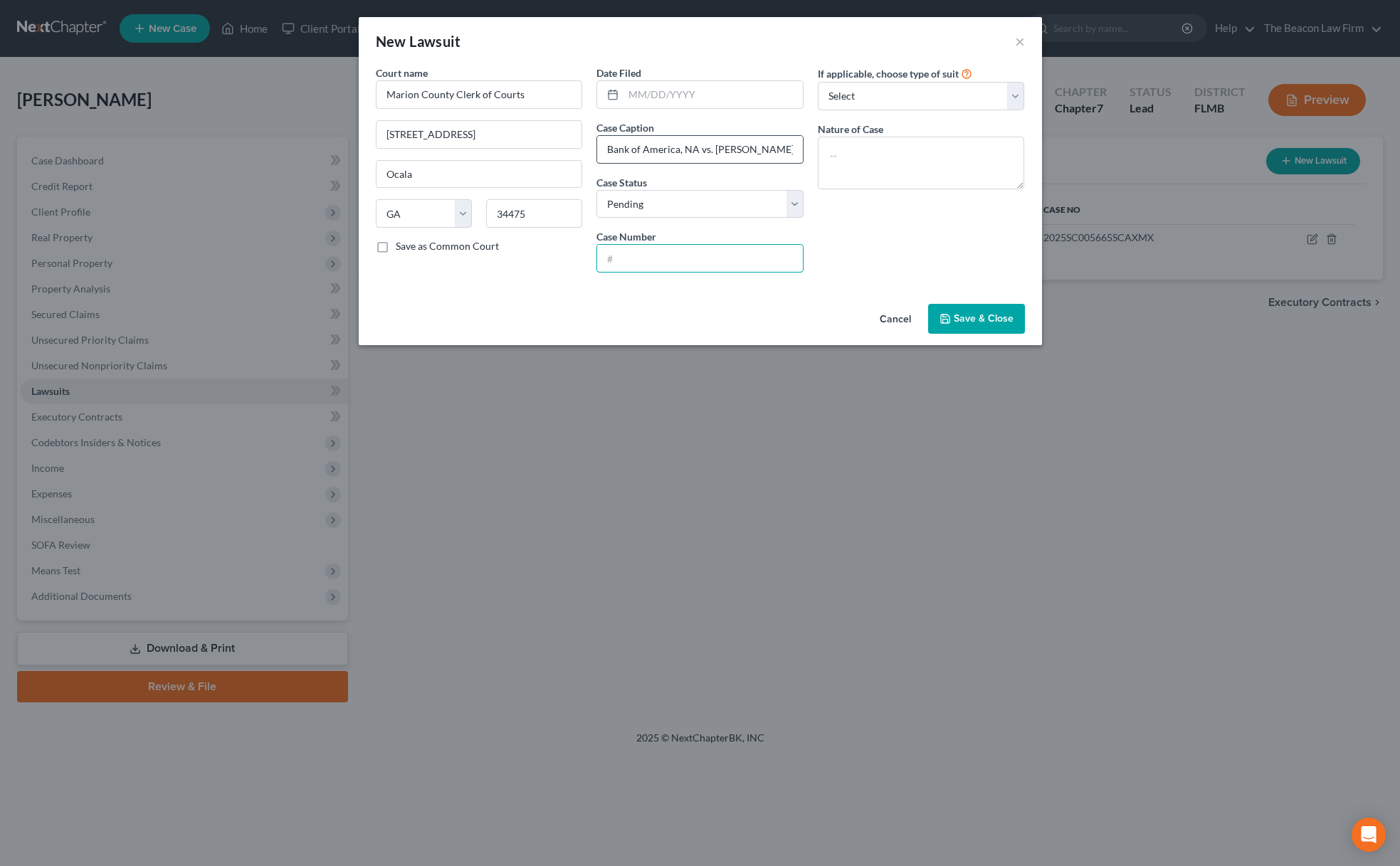
paste input "2025SC005675SCAXMX"
type input "2025SC005675SCAXMX"
click at [675, 97] on input "text" at bounding box center [713, 95] width 179 height 27
type input "08/08/2025"
click at [965, 316] on span "Save & Close" at bounding box center [983, 319] width 60 height 12
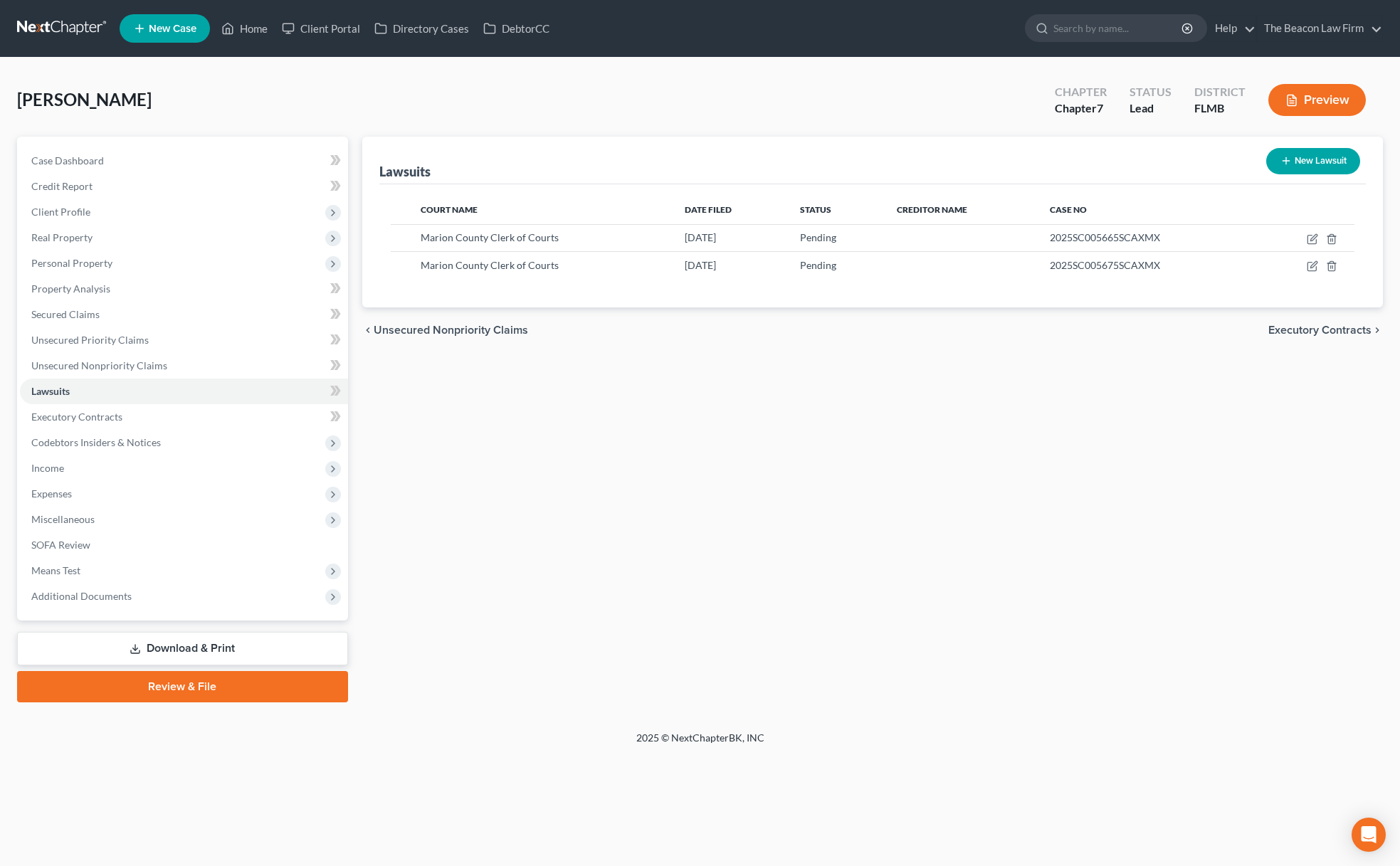
click at [655, 547] on div "Lawsuits New Lawsuit Court Name Date Filed Status Creditor Name Case No Marion …" at bounding box center [872, 419] width 1034 height 566
